Goal: Book appointment/travel/reservation

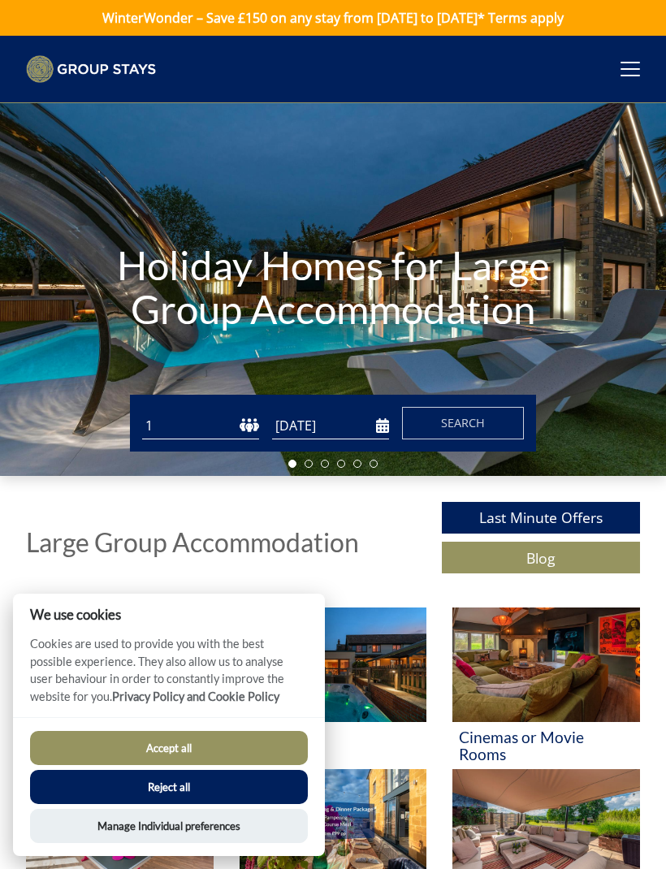
click at [169, 429] on select "1 2 3 4 5 6 7 8 9 10 11 12 13 14 15 16 17 18 19 20 21 22 23 24 25 26 27 28 29 3…" at bounding box center [200, 426] width 117 height 27
select select "20"
click at [293, 431] on input "[DATE]" at bounding box center [330, 426] width 117 height 27
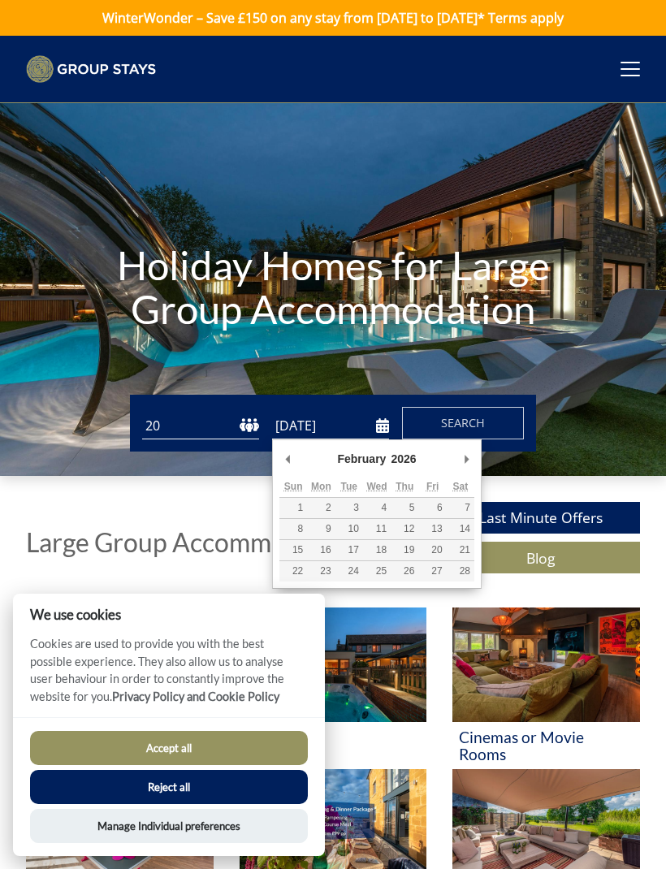
click at [468, 440] on div "February January February March April May June July August September October No…" at bounding box center [377, 515] width 210 height 150
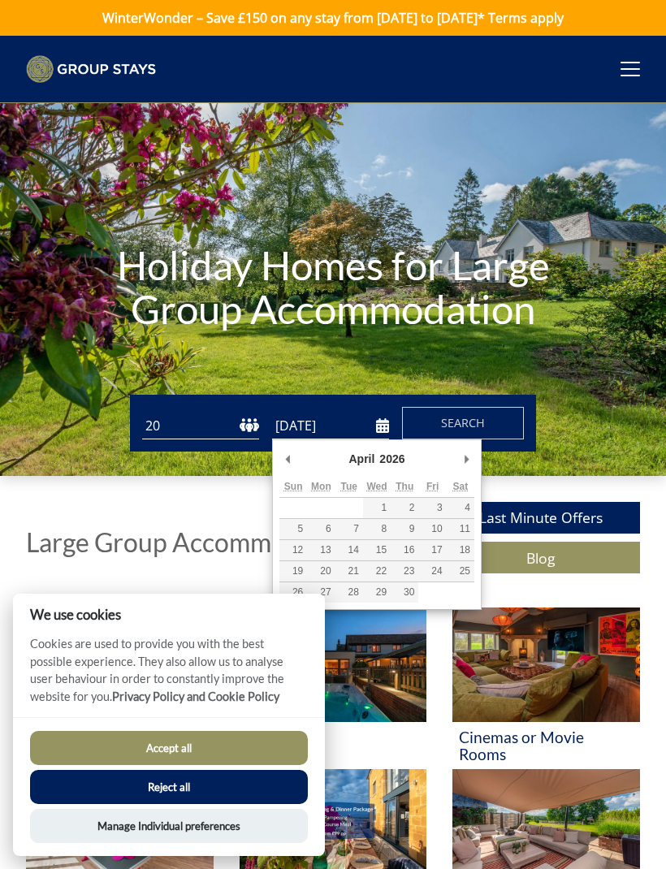
type input "[DATE]"
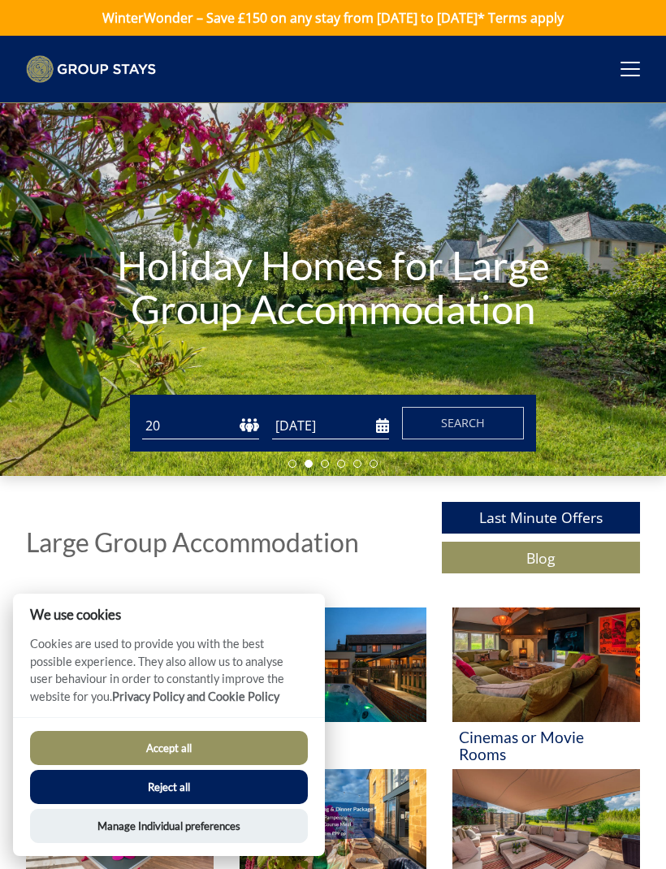
click at [447, 422] on span "Search" at bounding box center [463, 422] width 44 height 15
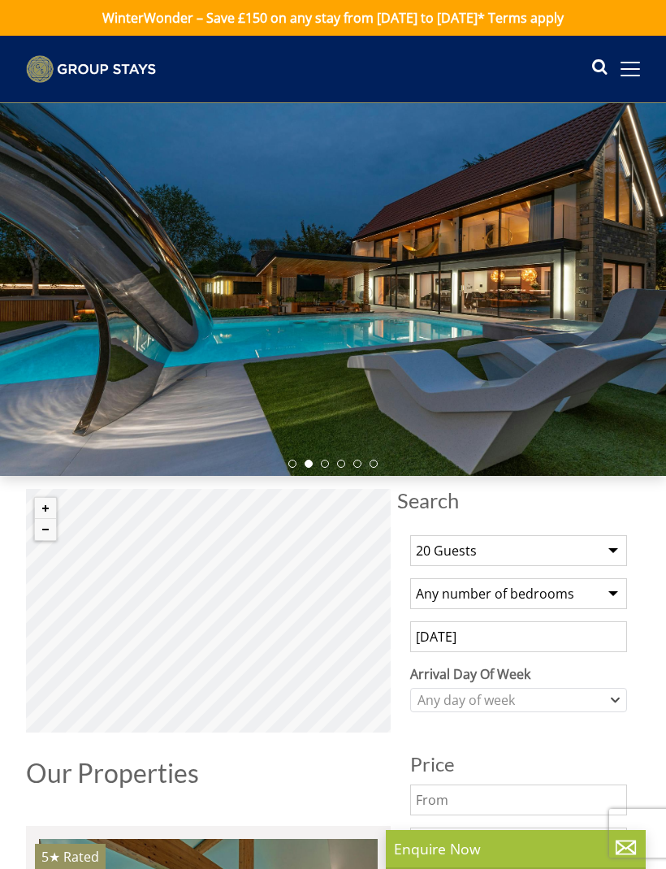
select select "20"
